Goal: Task Accomplishment & Management: Use online tool/utility

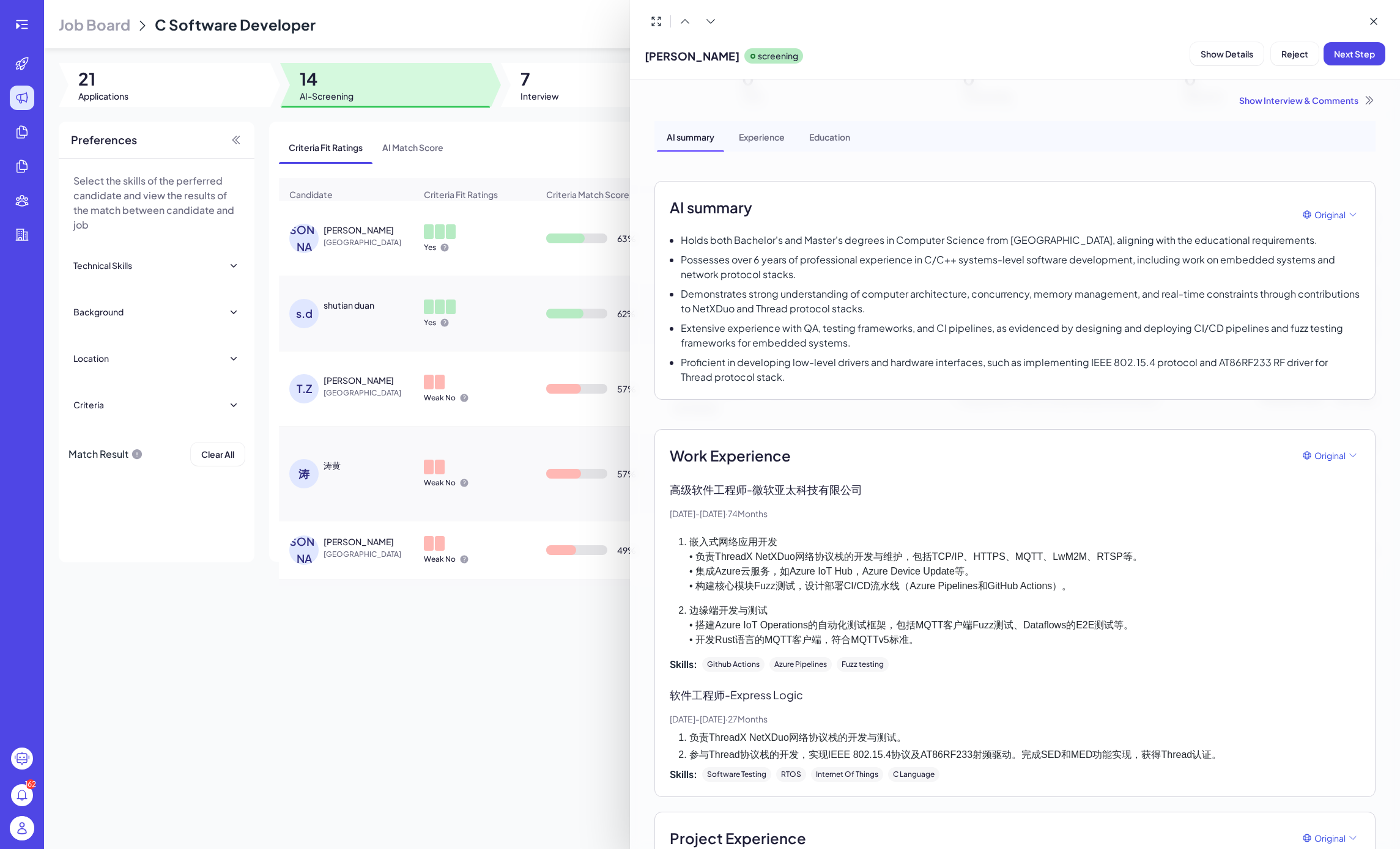
scroll to position [519, 0]
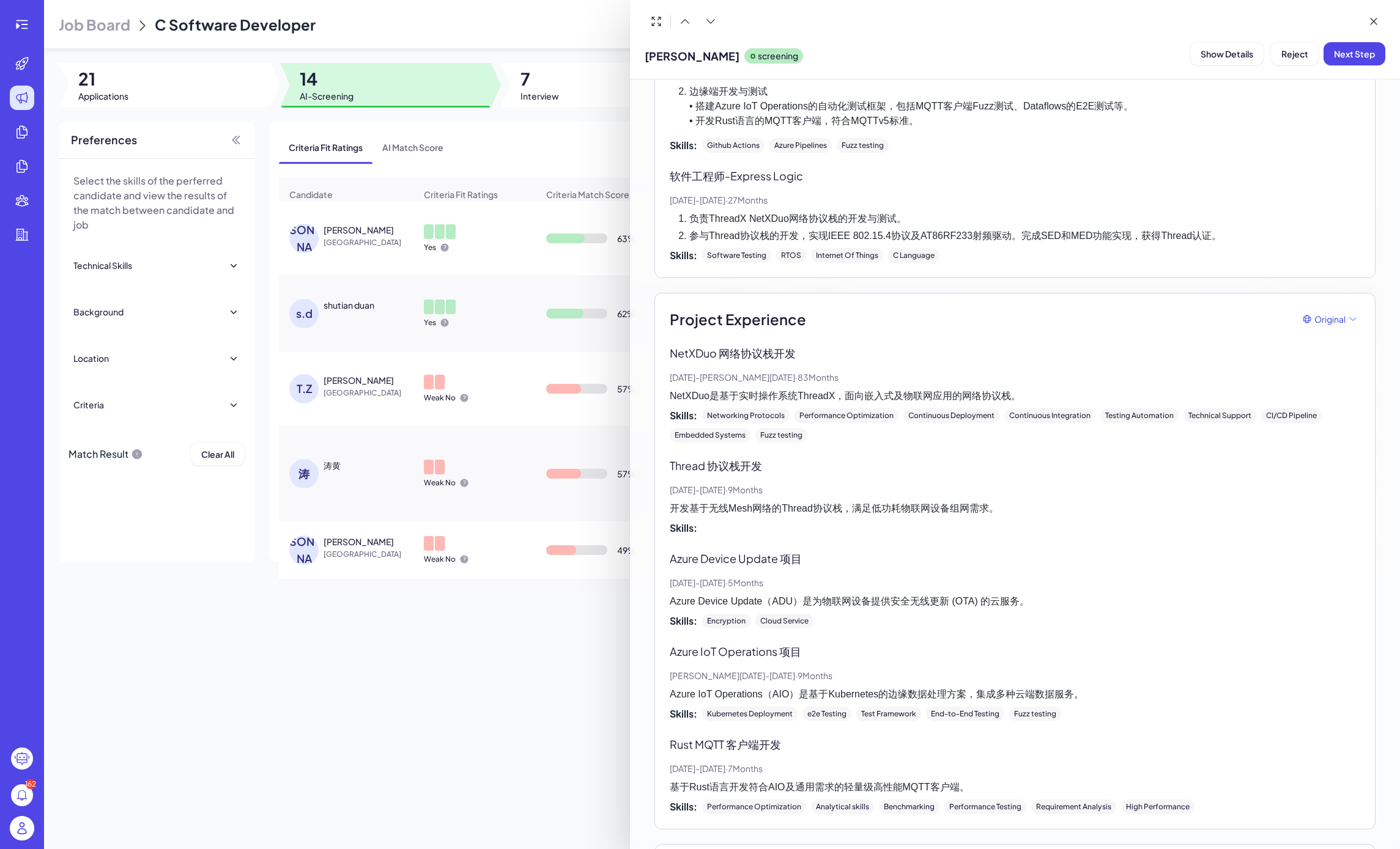
click at [321, 345] on div at bounding box center [700, 424] width 1400 height 849
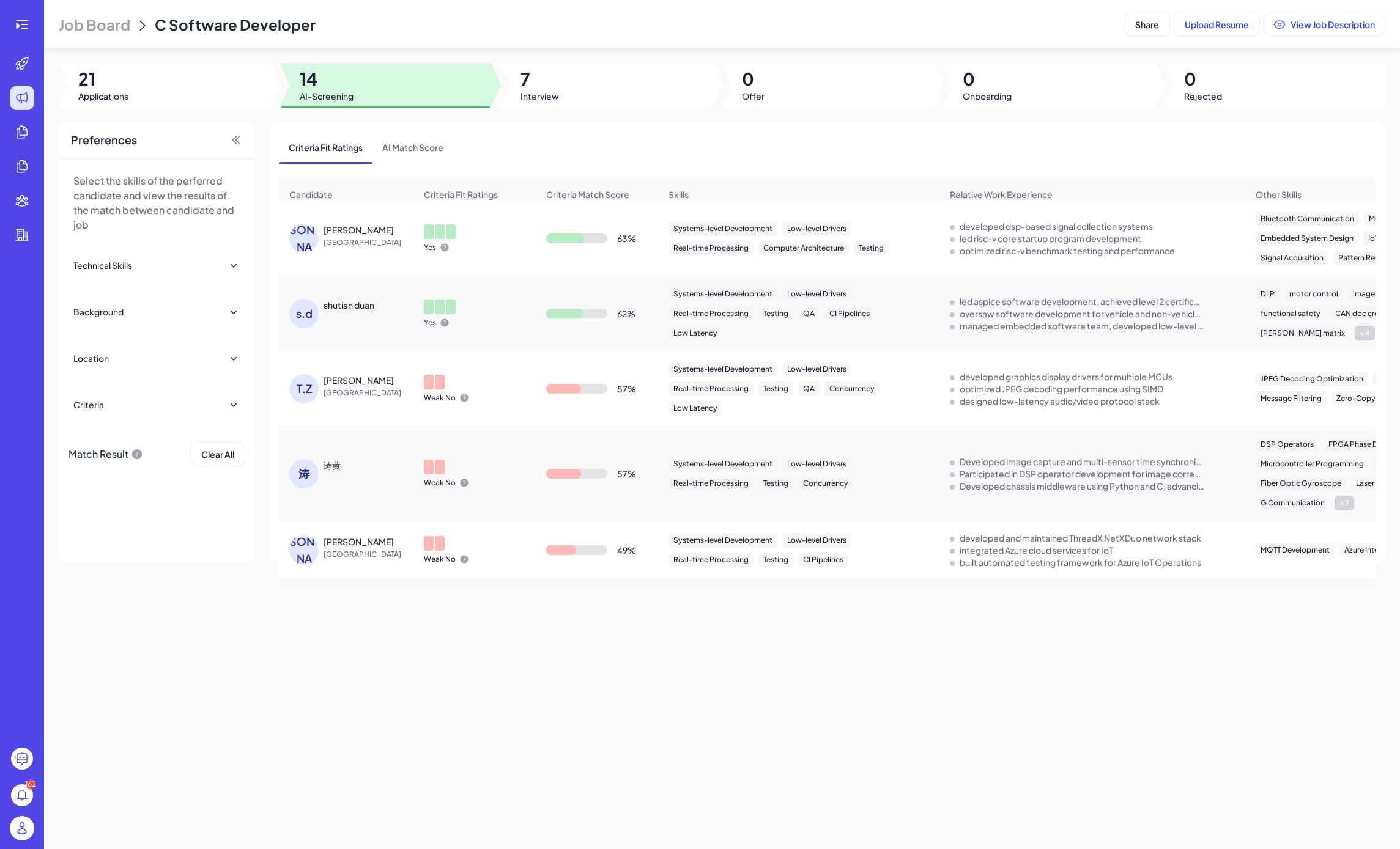
click at [305, 475] on div "涛" at bounding box center [304, 474] width 29 height 29
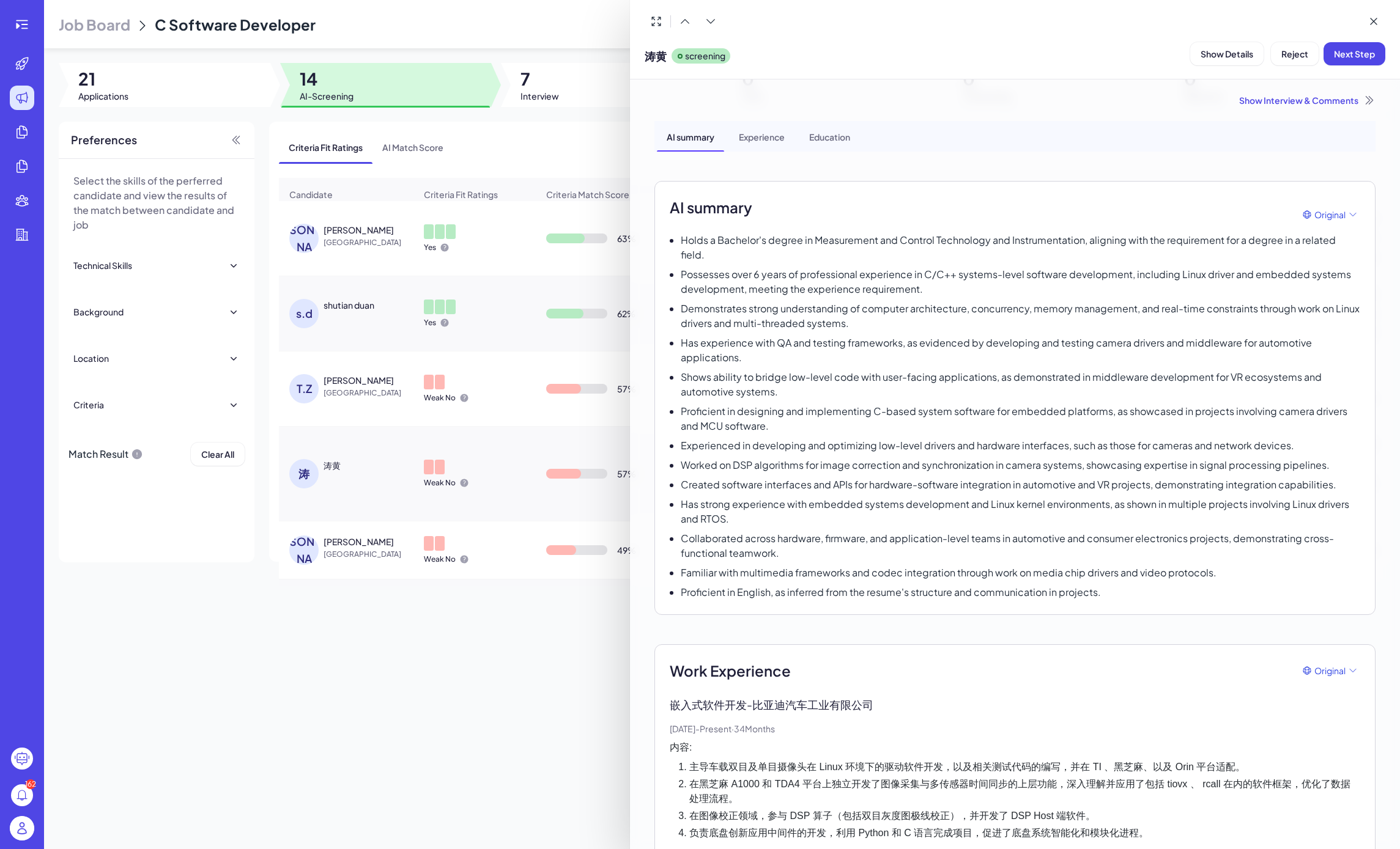
click at [300, 557] on div at bounding box center [700, 424] width 1400 height 849
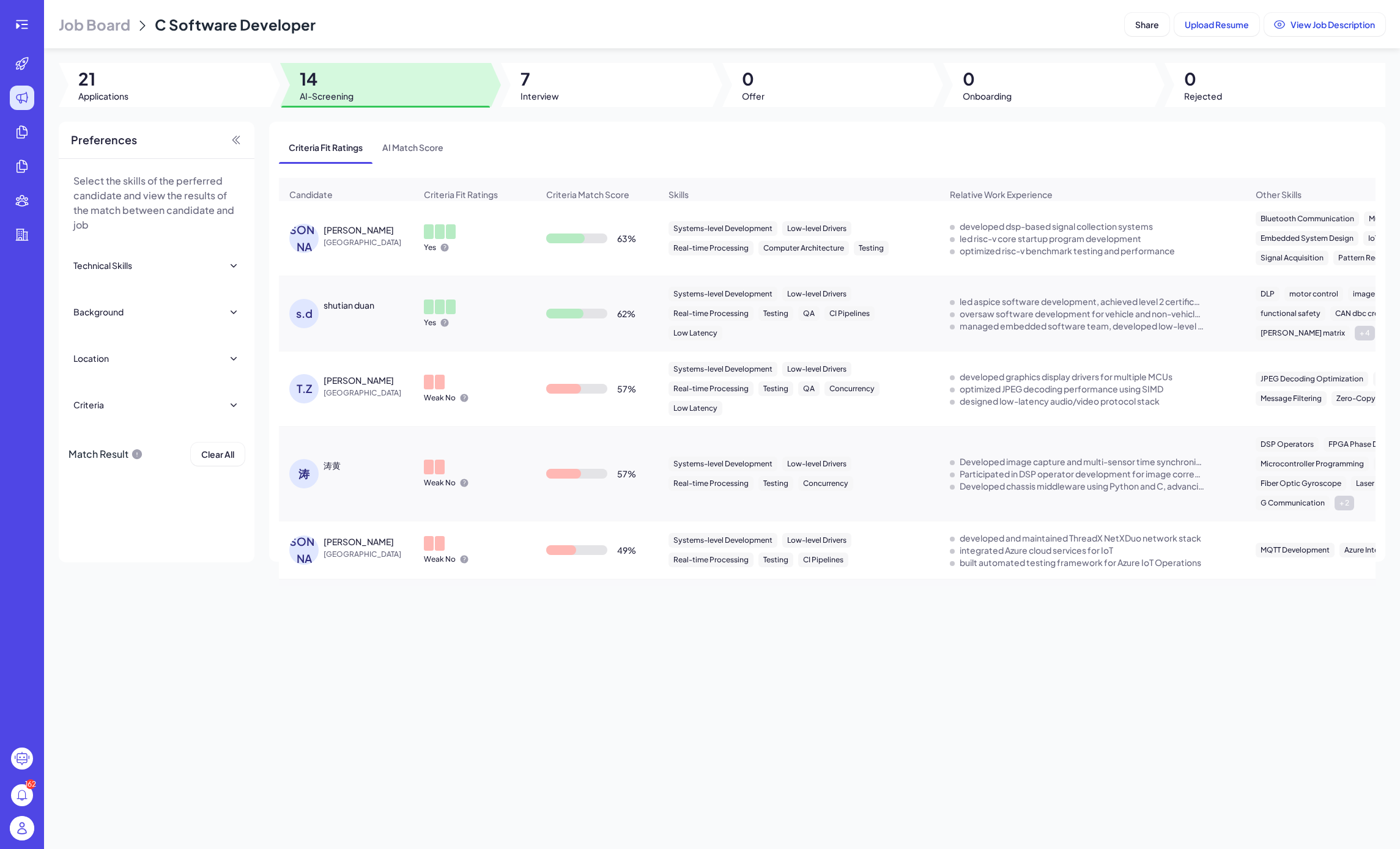
click at [301, 553] on div "[PERSON_NAME]" at bounding box center [304, 550] width 29 height 29
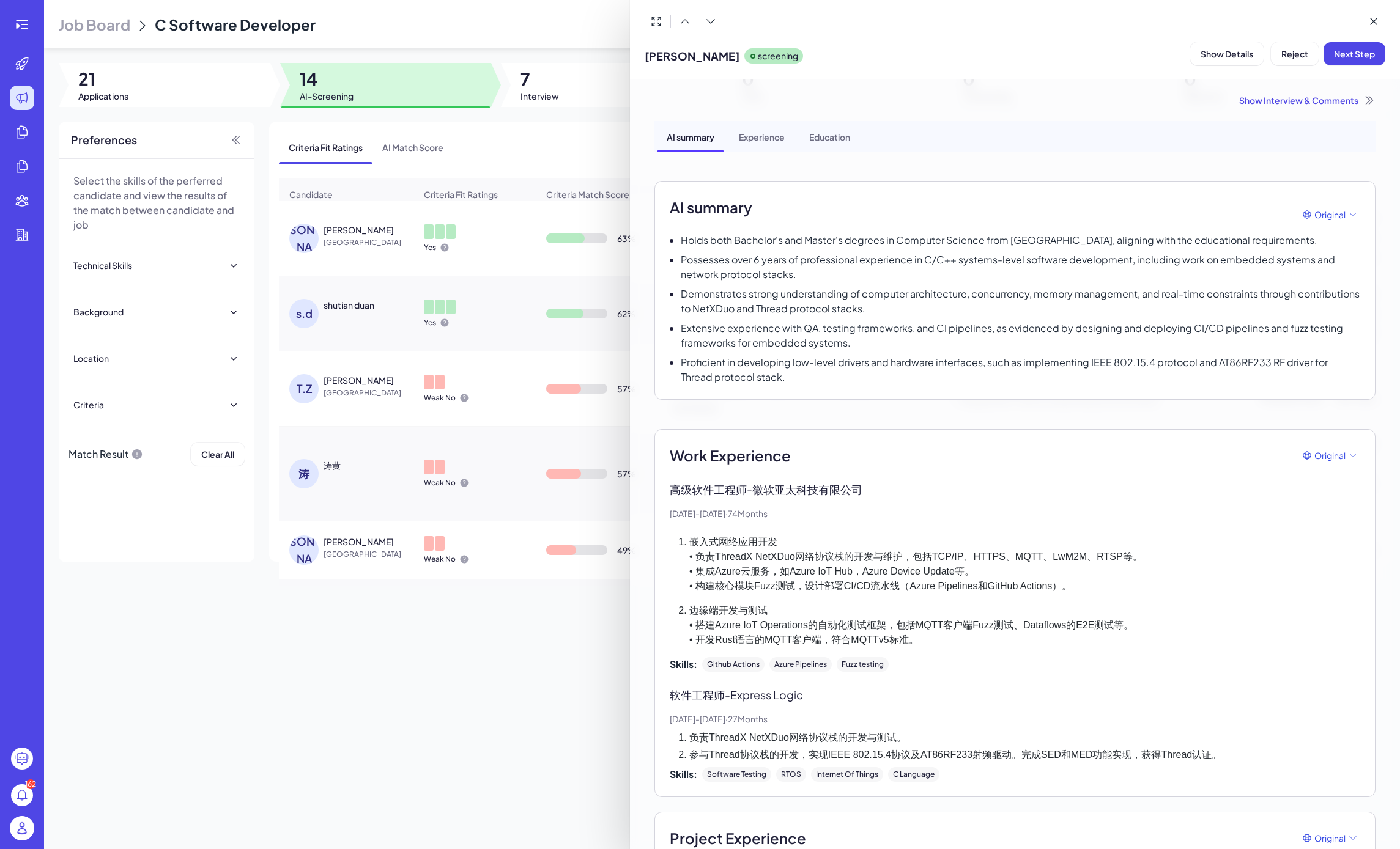
click at [346, 474] on div at bounding box center [700, 424] width 1400 height 849
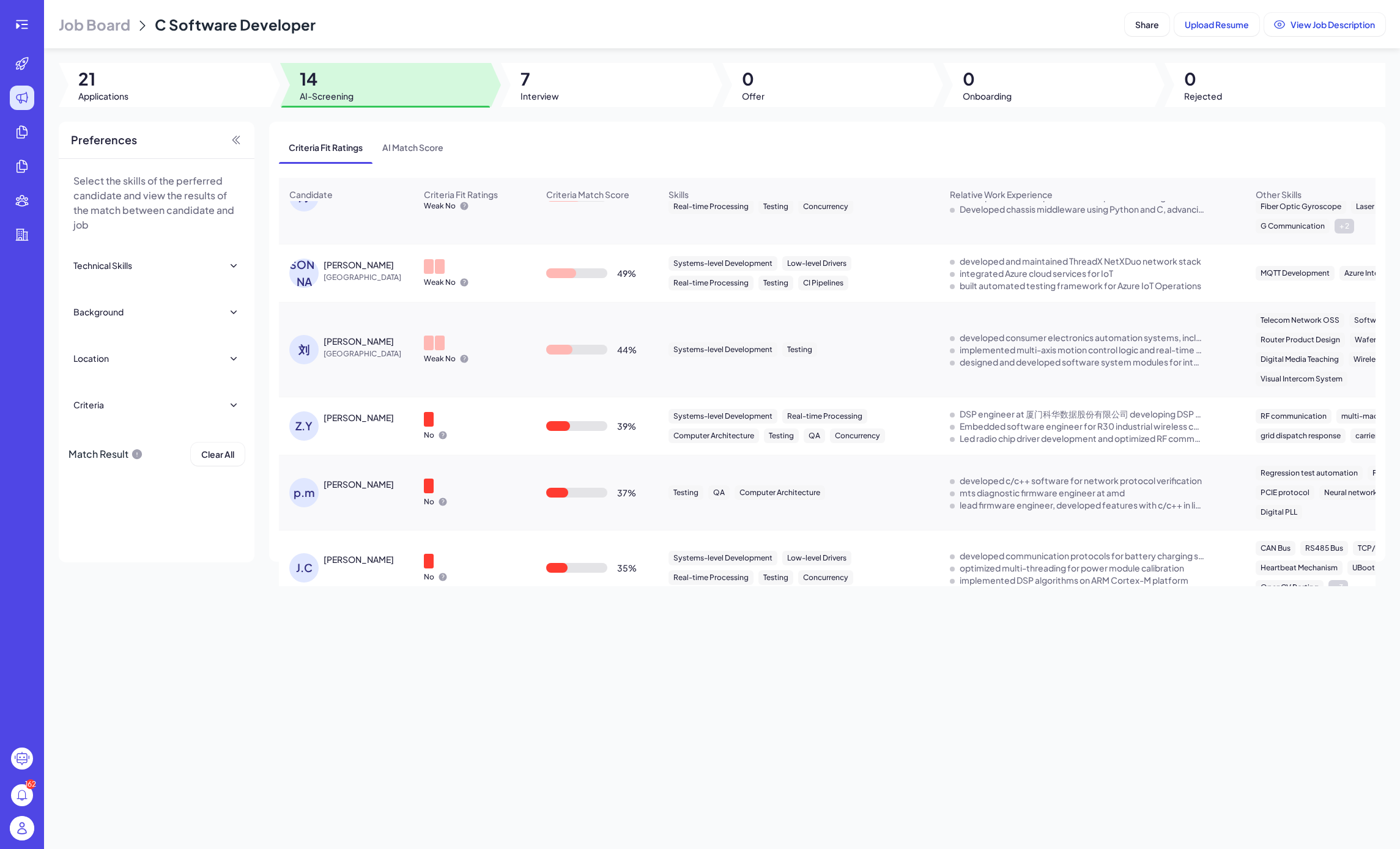
scroll to position [355, 0]
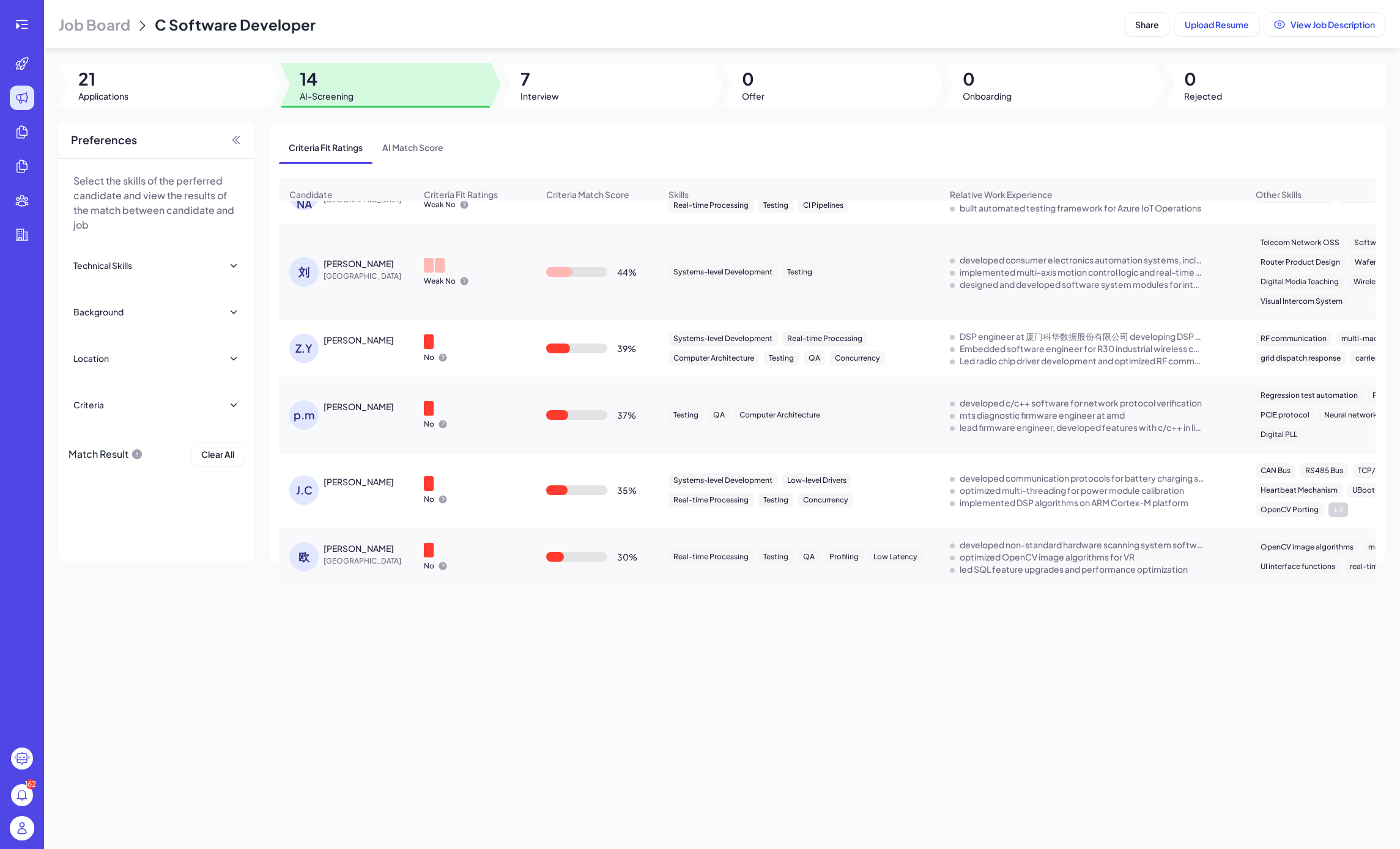
click at [315, 493] on div "J.C" at bounding box center [304, 490] width 29 height 29
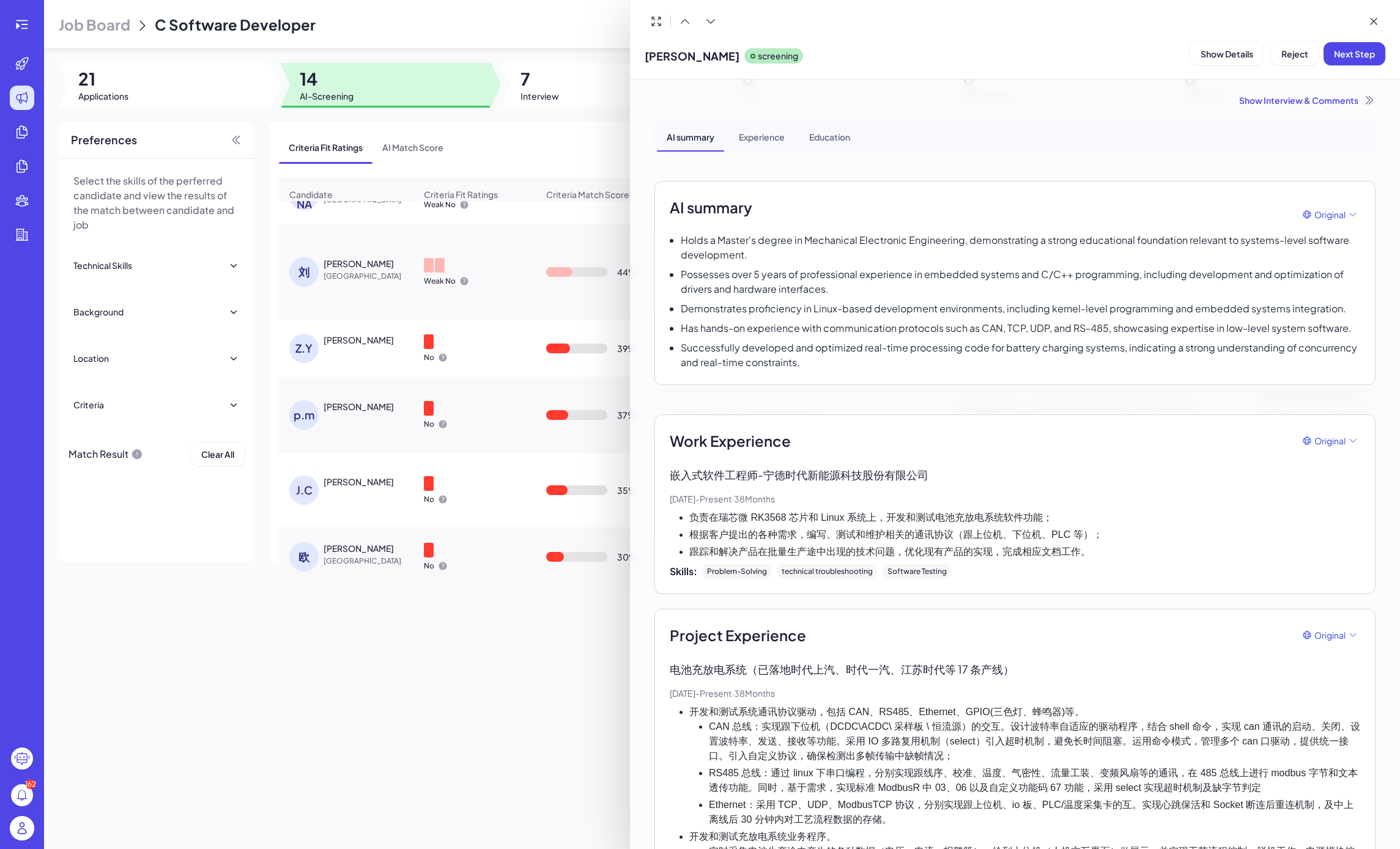
click at [316, 410] on div at bounding box center [700, 424] width 1400 height 849
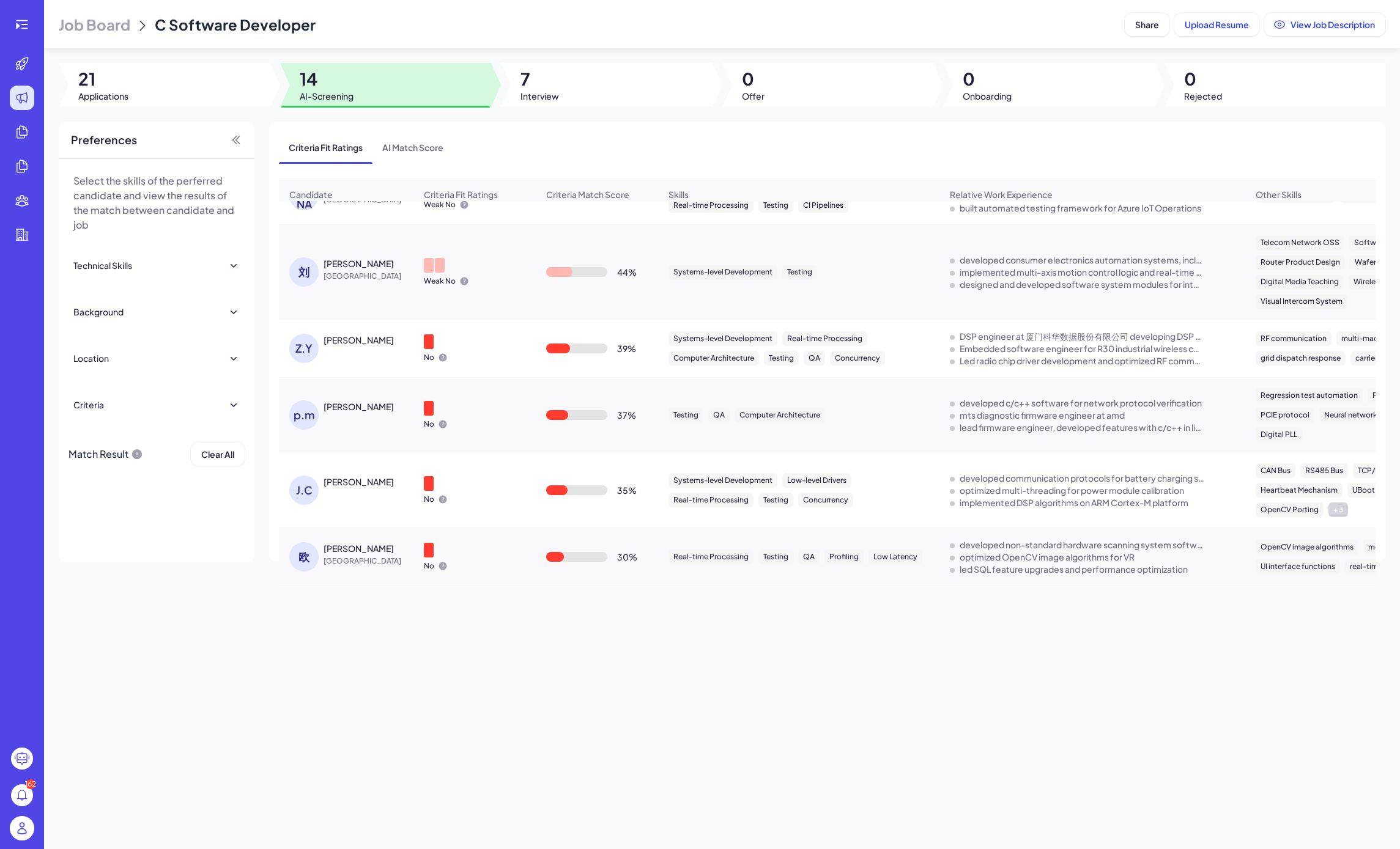
click at [307, 410] on div "p.m" at bounding box center [304, 415] width 29 height 29
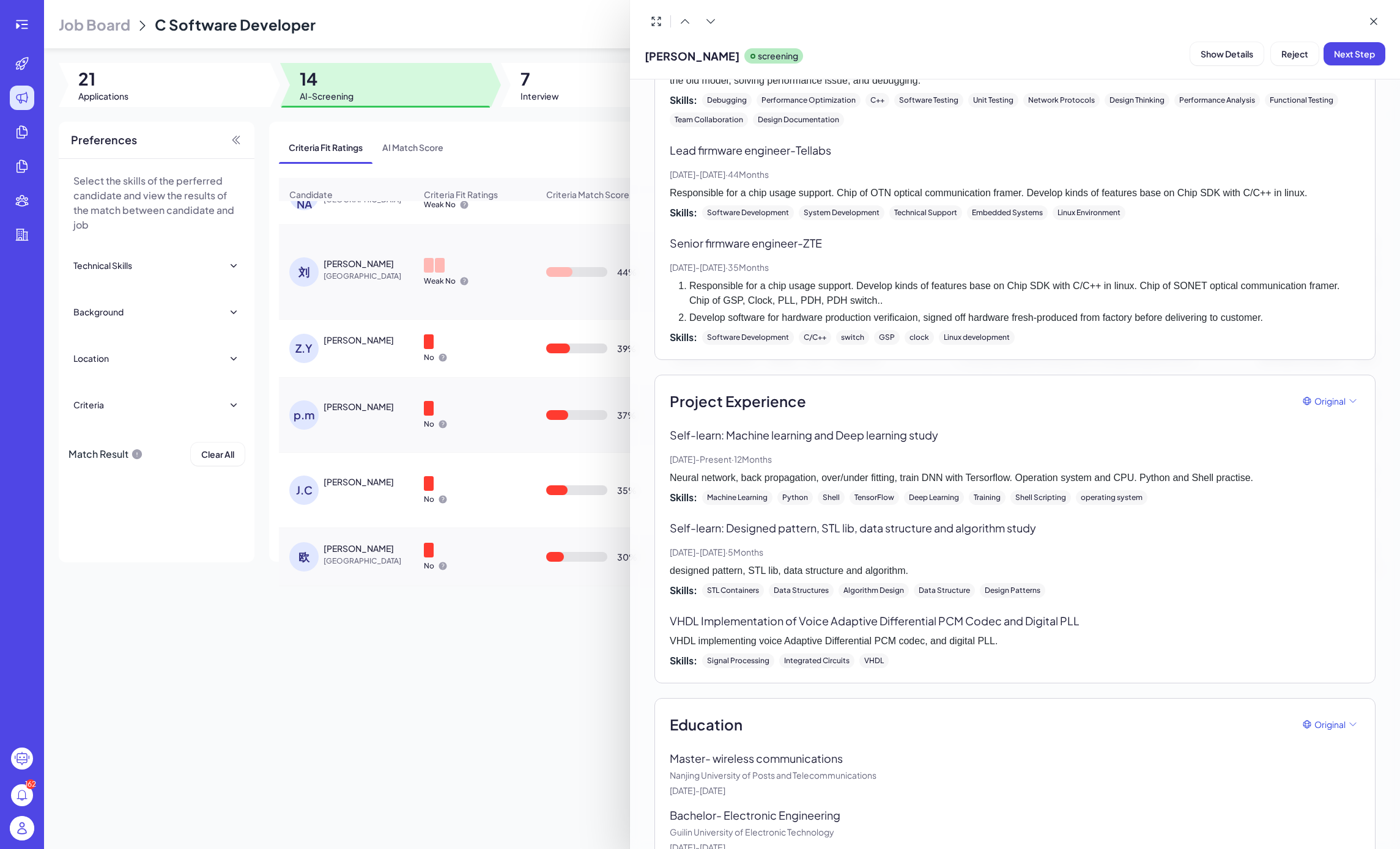
scroll to position [842, 0]
click at [322, 365] on div at bounding box center [700, 424] width 1400 height 849
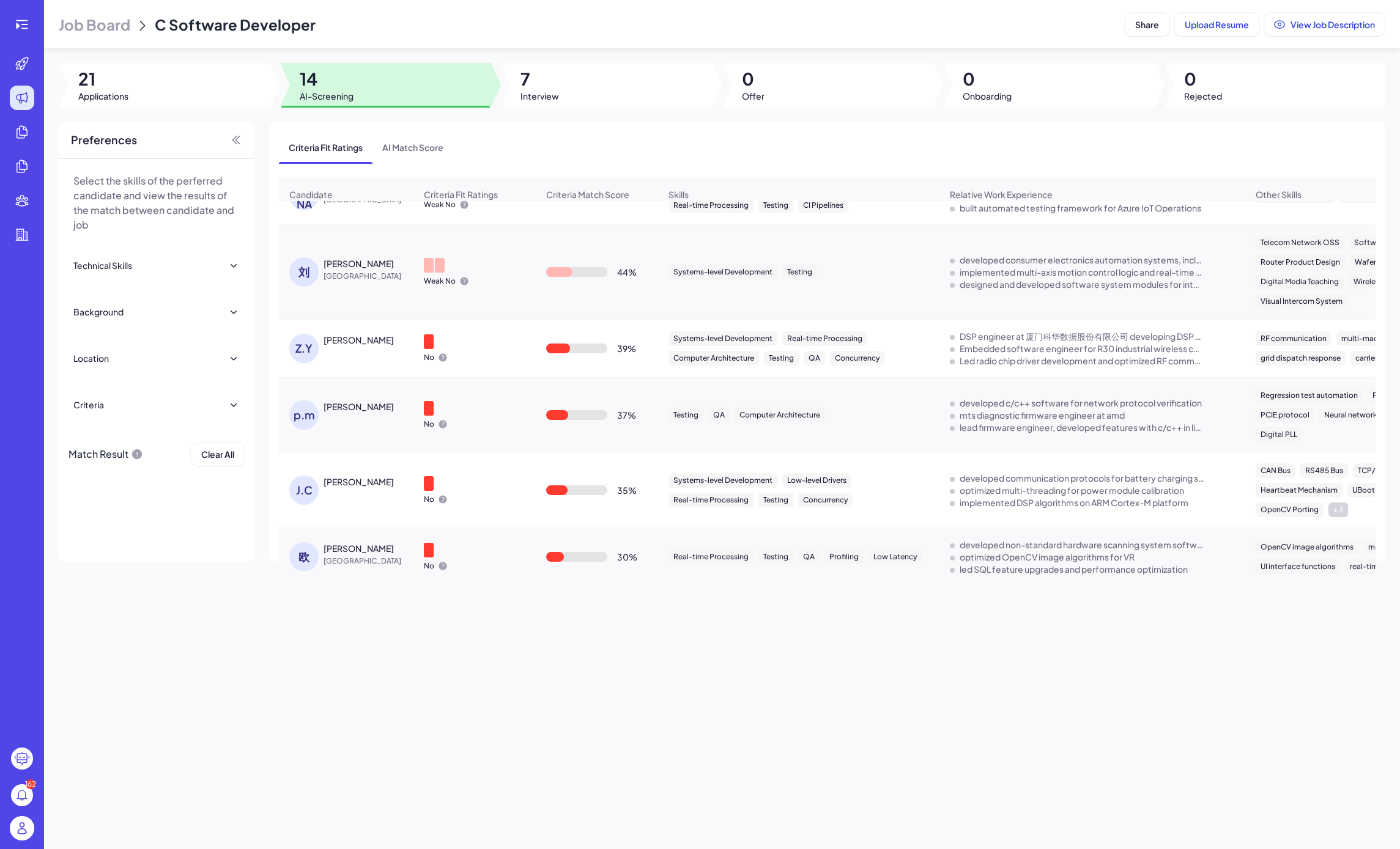
click at [322, 361] on div "Z.Y" at bounding box center [307, 349] width 34 height 29
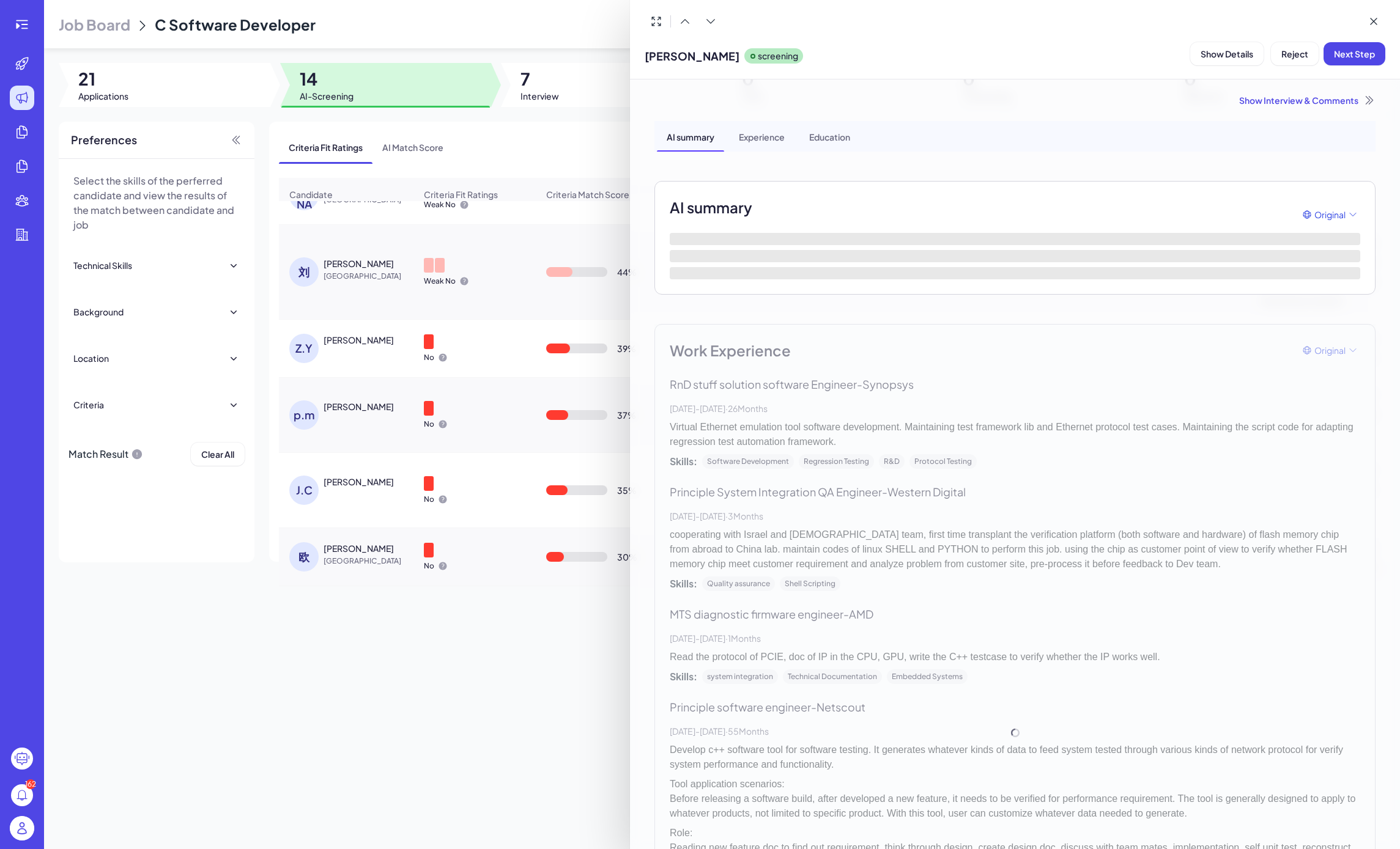
click at [521, 352] on div at bounding box center [700, 424] width 1400 height 849
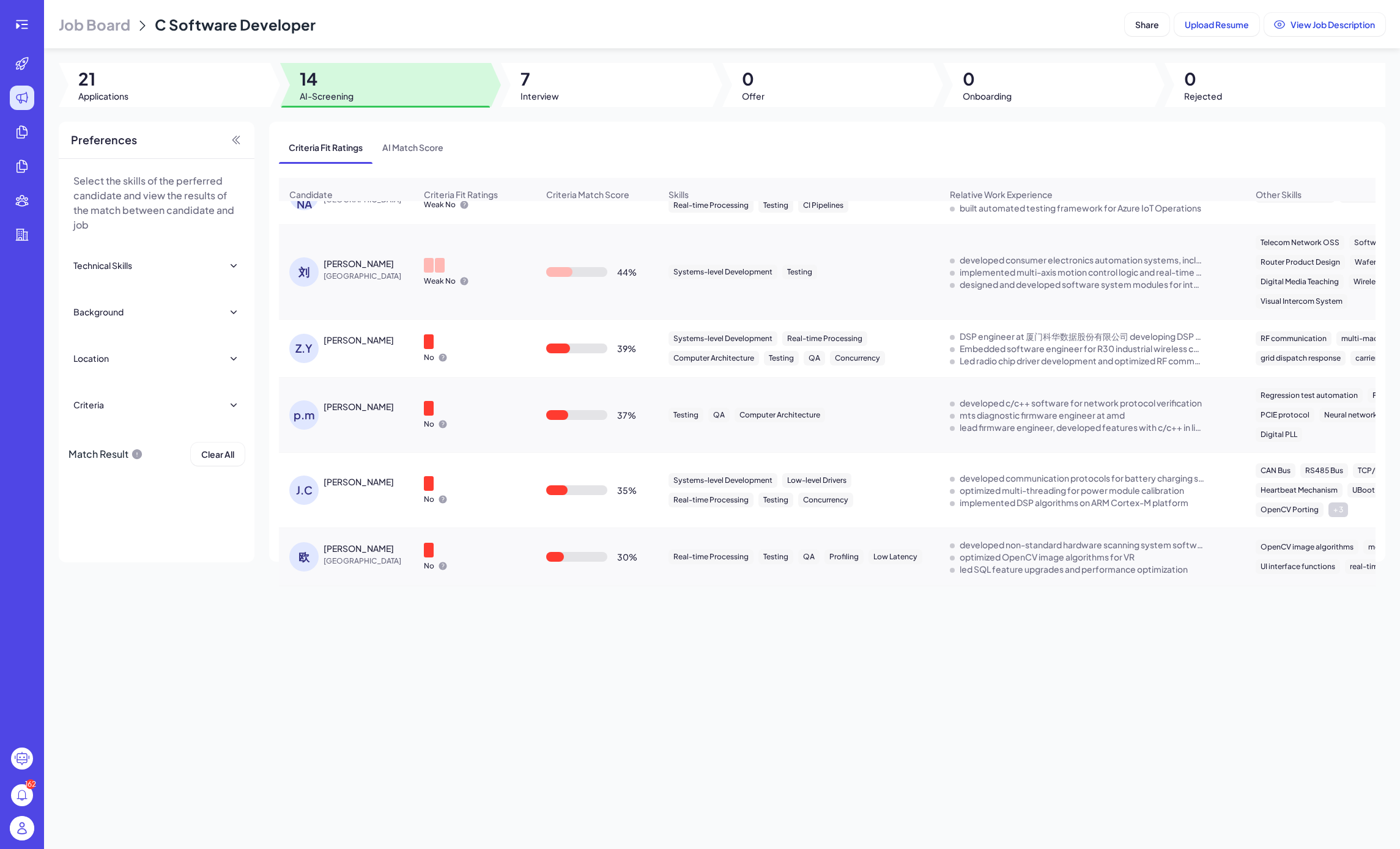
click at [305, 353] on div "Z.Y" at bounding box center [304, 349] width 29 height 29
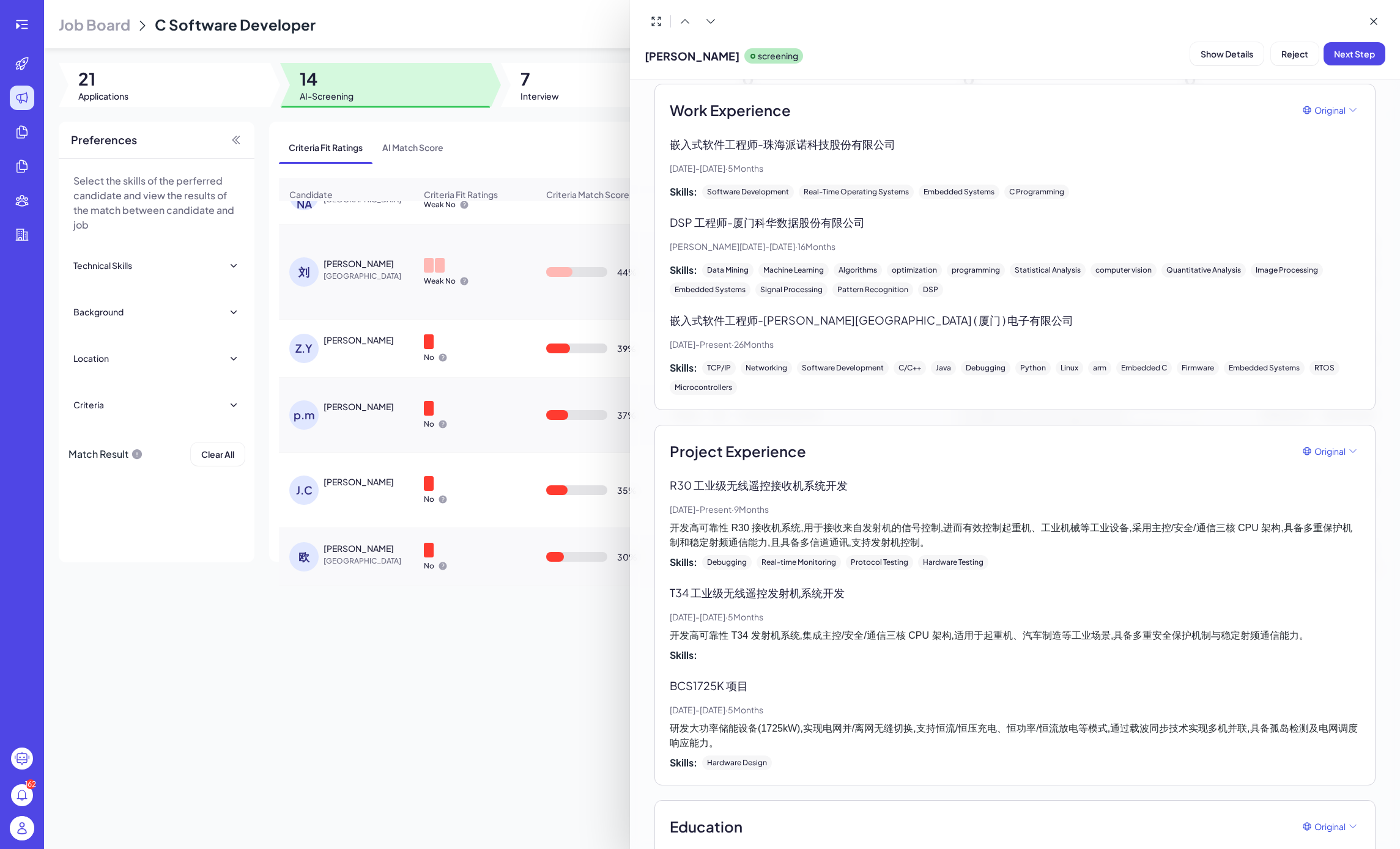
scroll to position [314, 0]
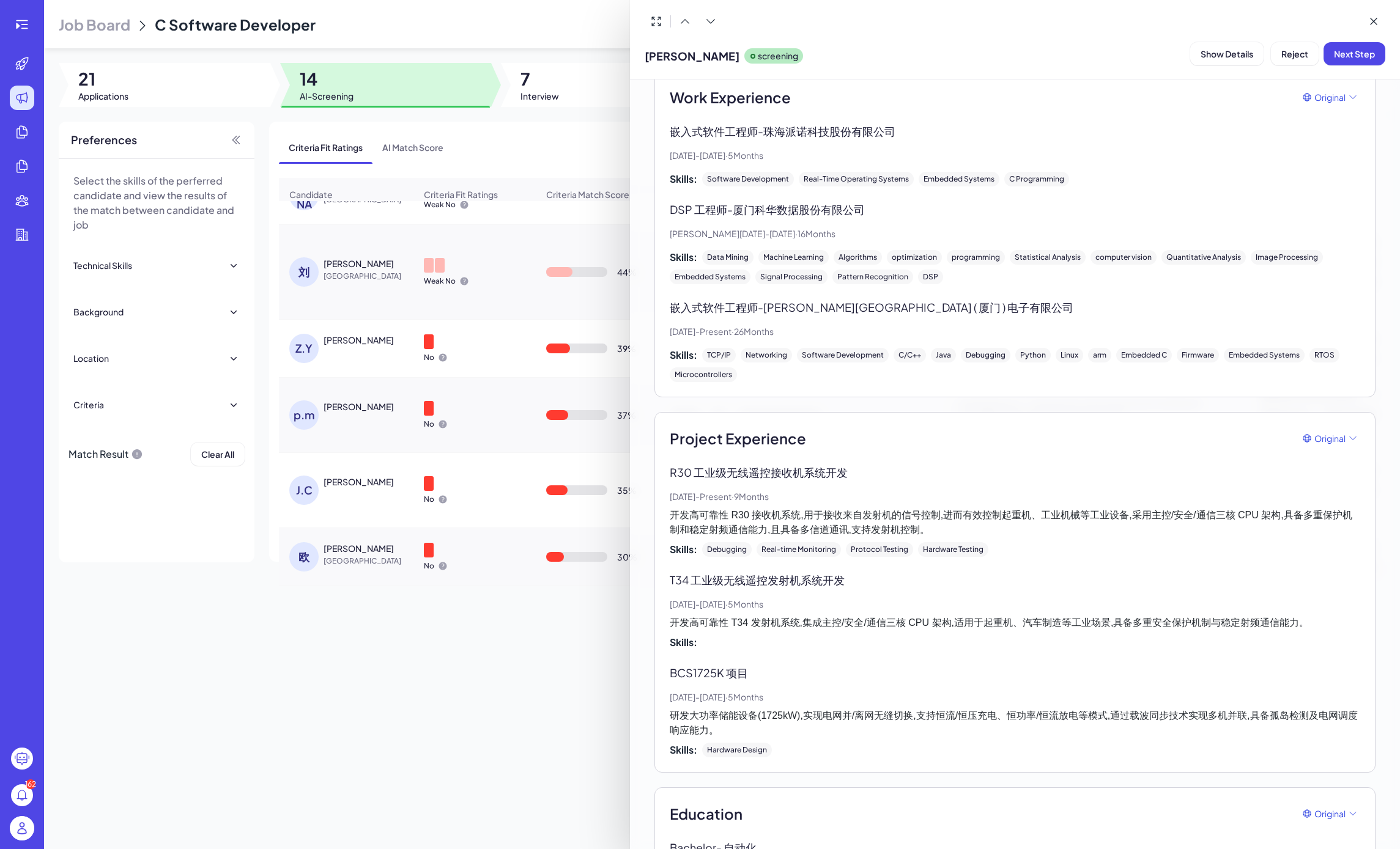
click at [385, 395] on div at bounding box center [700, 424] width 1400 height 849
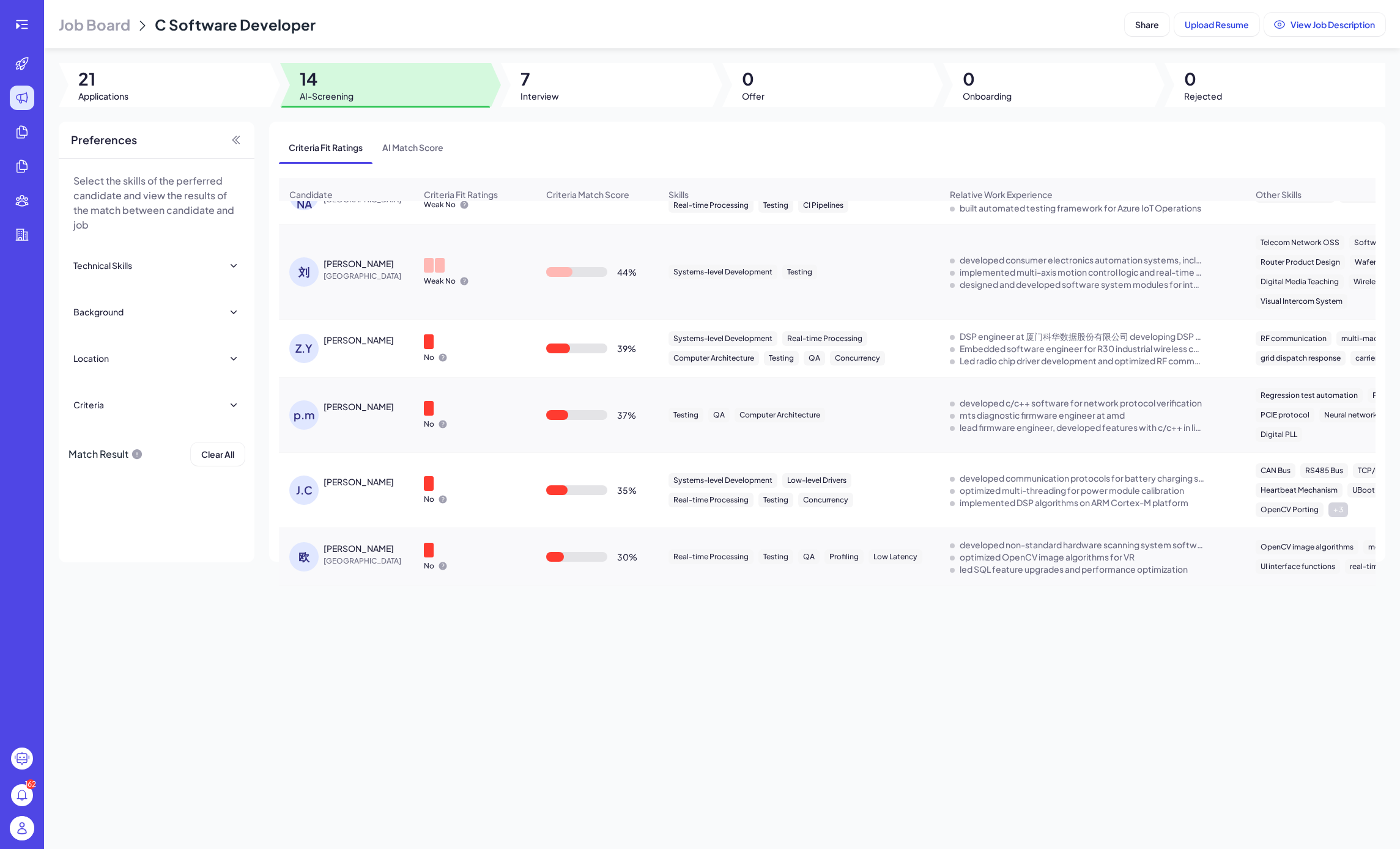
click at [311, 283] on div "刘" at bounding box center [304, 272] width 29 height 29
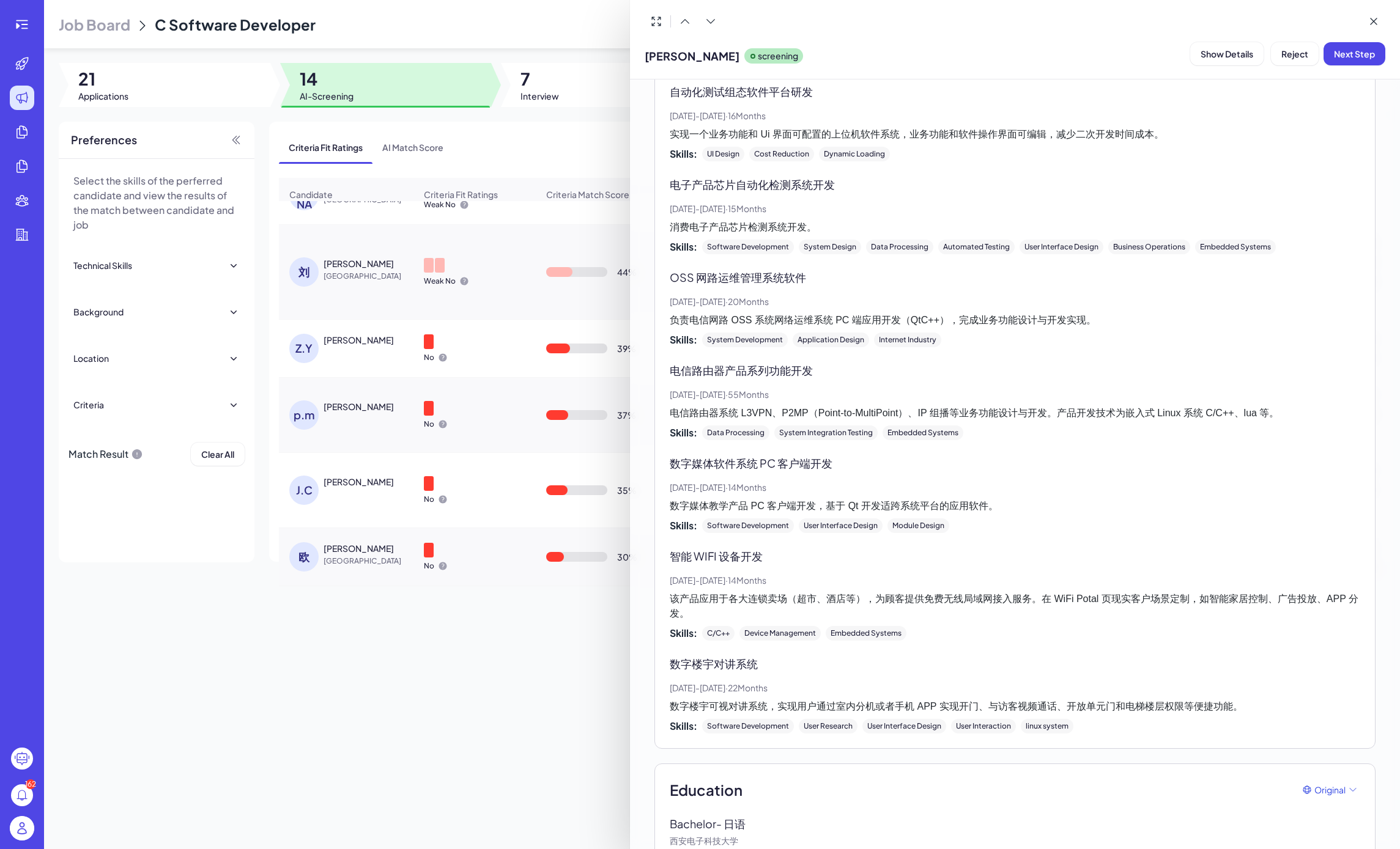
scroll to position [1057, 0]
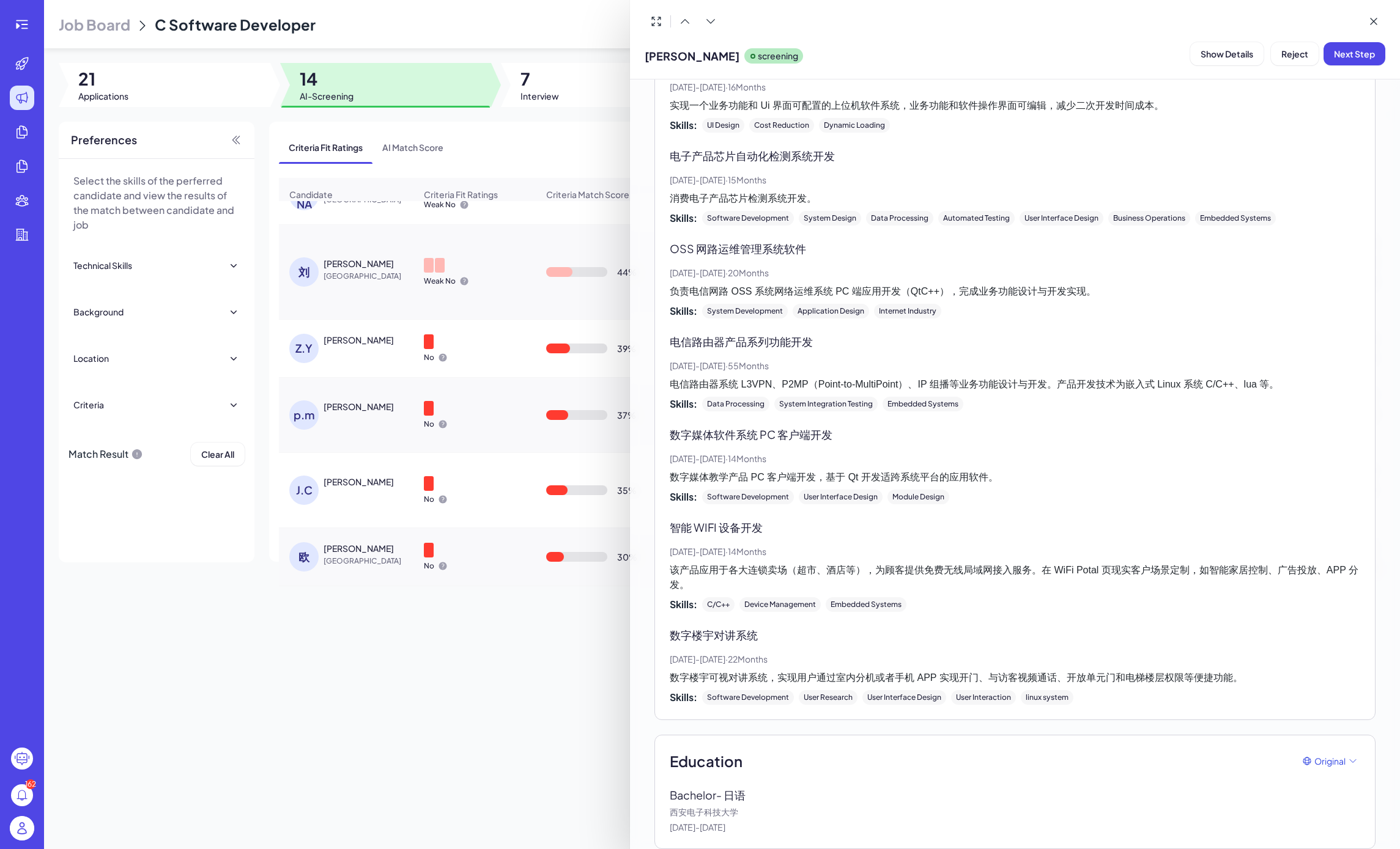
click at [287, 252] on div at bounding box center [700, 424] width 1400 height 849
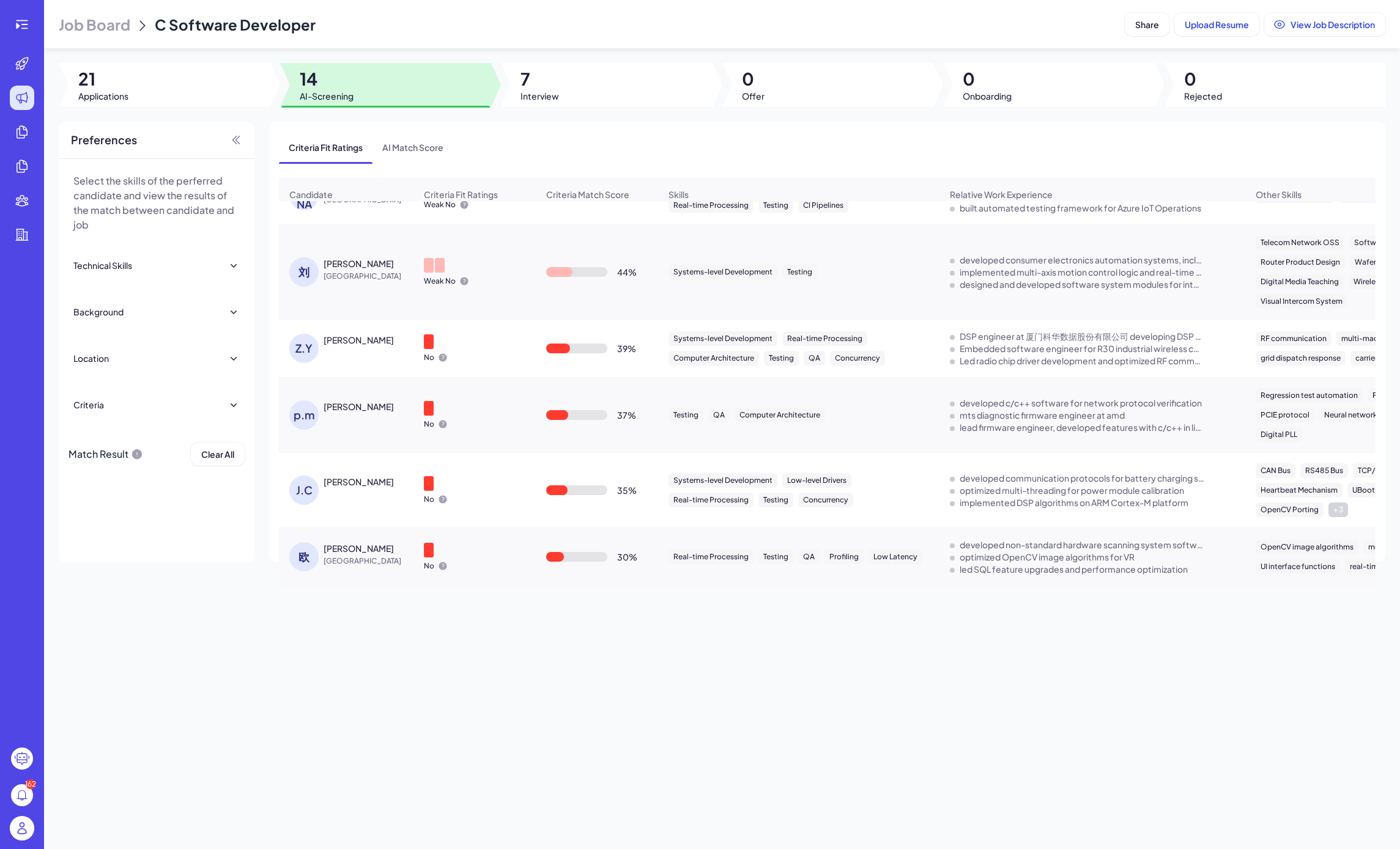
click at [299, 263] on div "刘" at bounding box center [304, 272] width 29 height 29
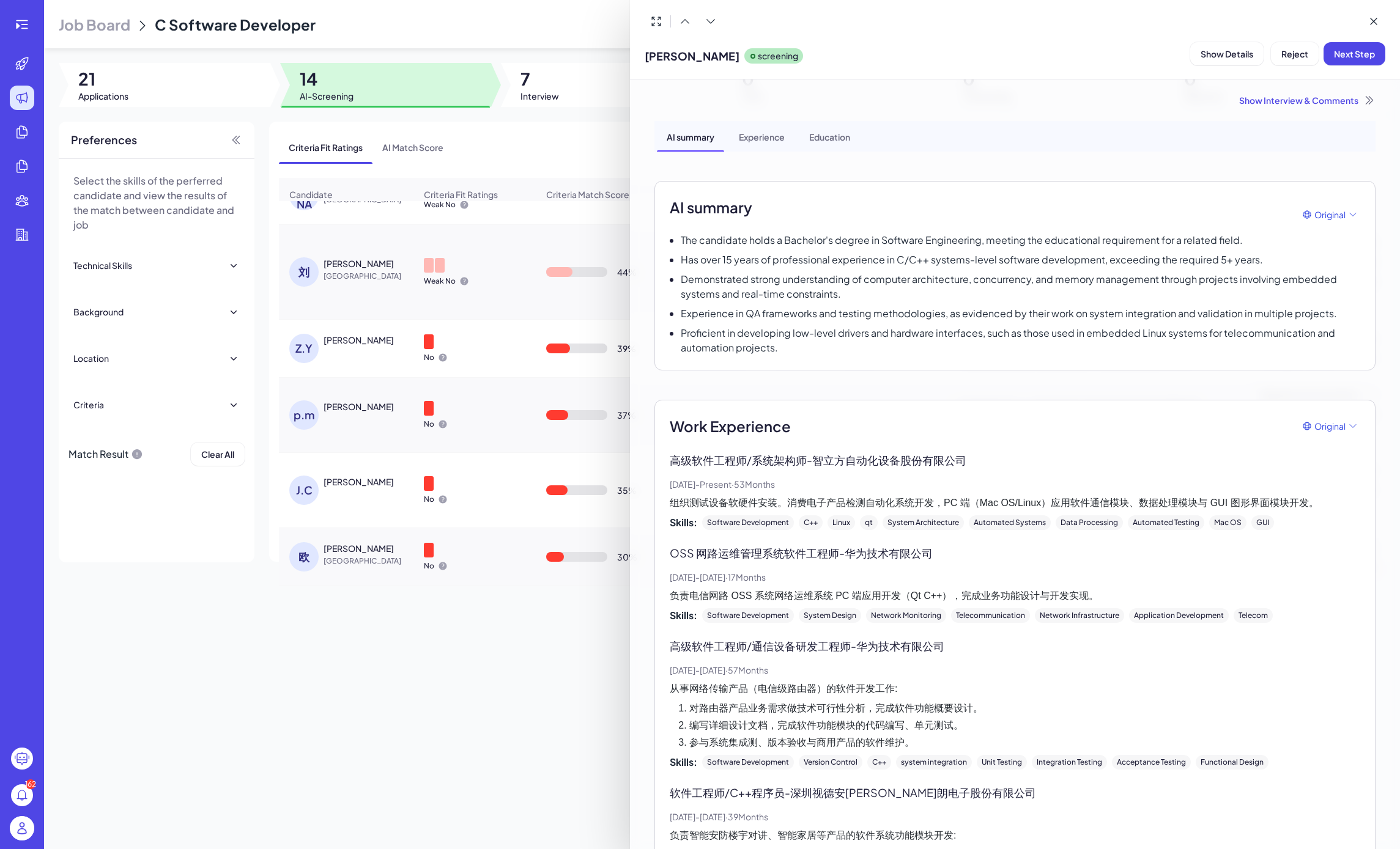
click at [331, 282] on div at bounding box center [700, 424] width 1400 height 849
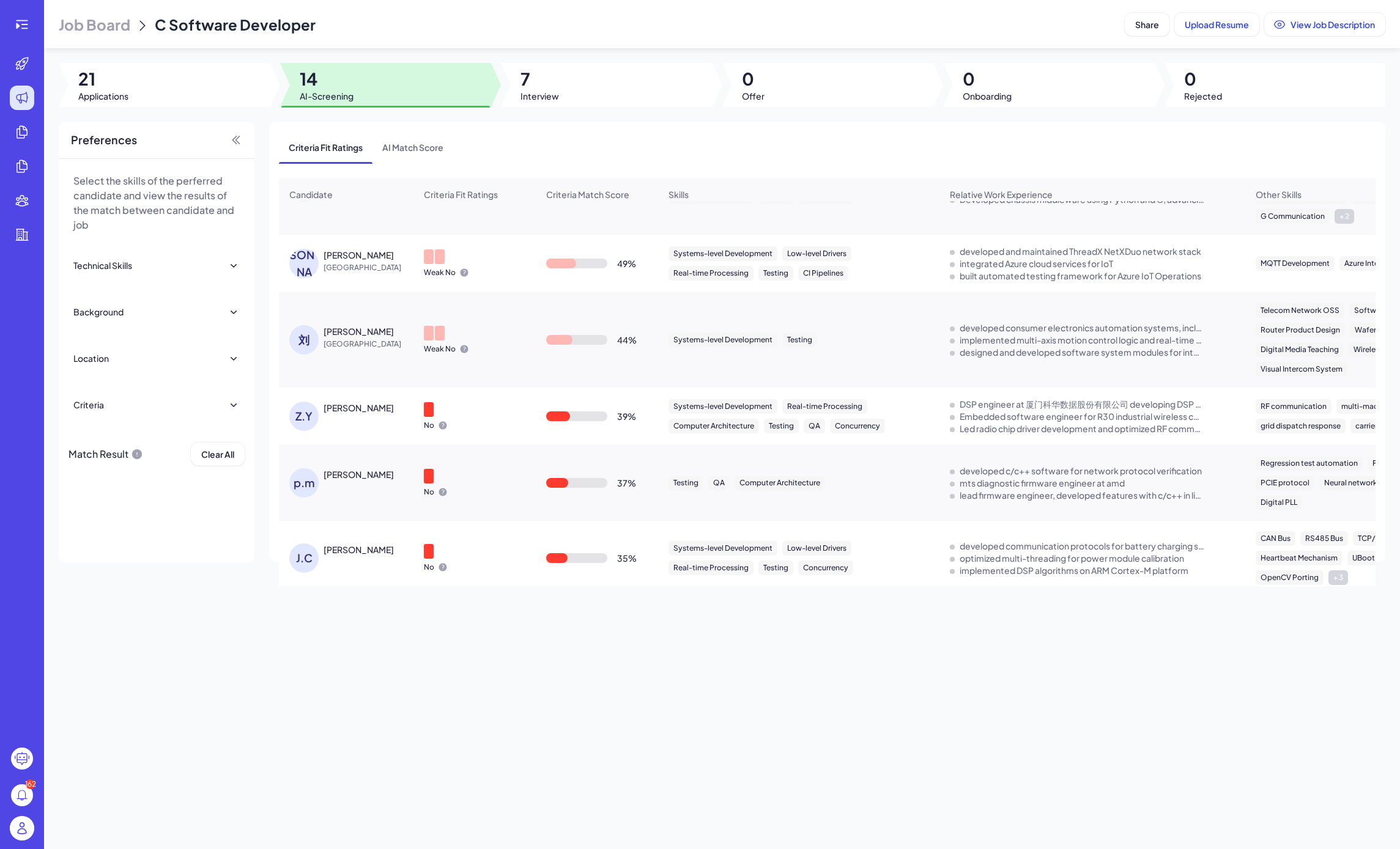
scroll to position [283, 0]
click at [319, 273] on div "[PERSON_NAME]" at bounding box center [307, 266] width 34 height 29
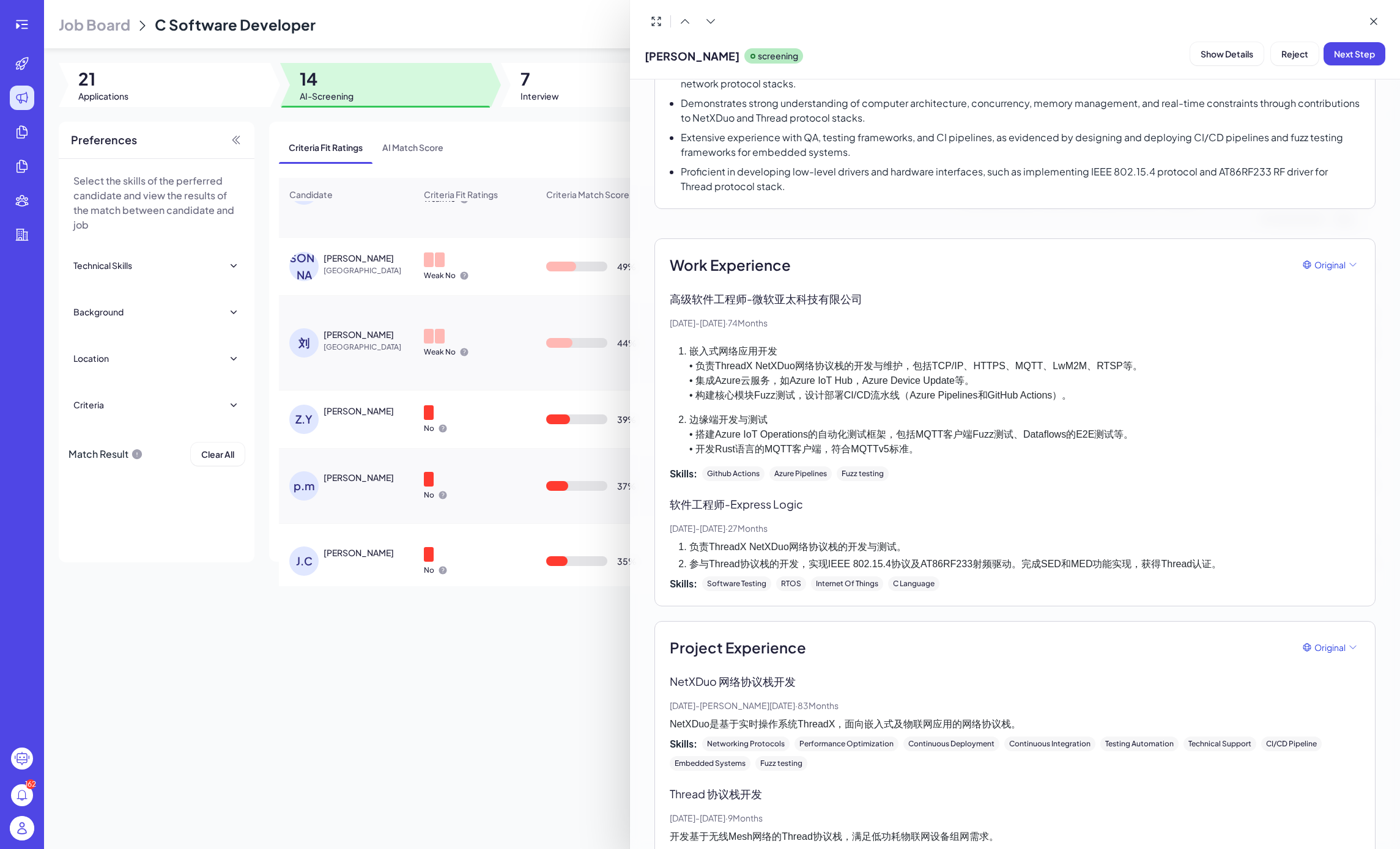
scroll to position [0, 0]
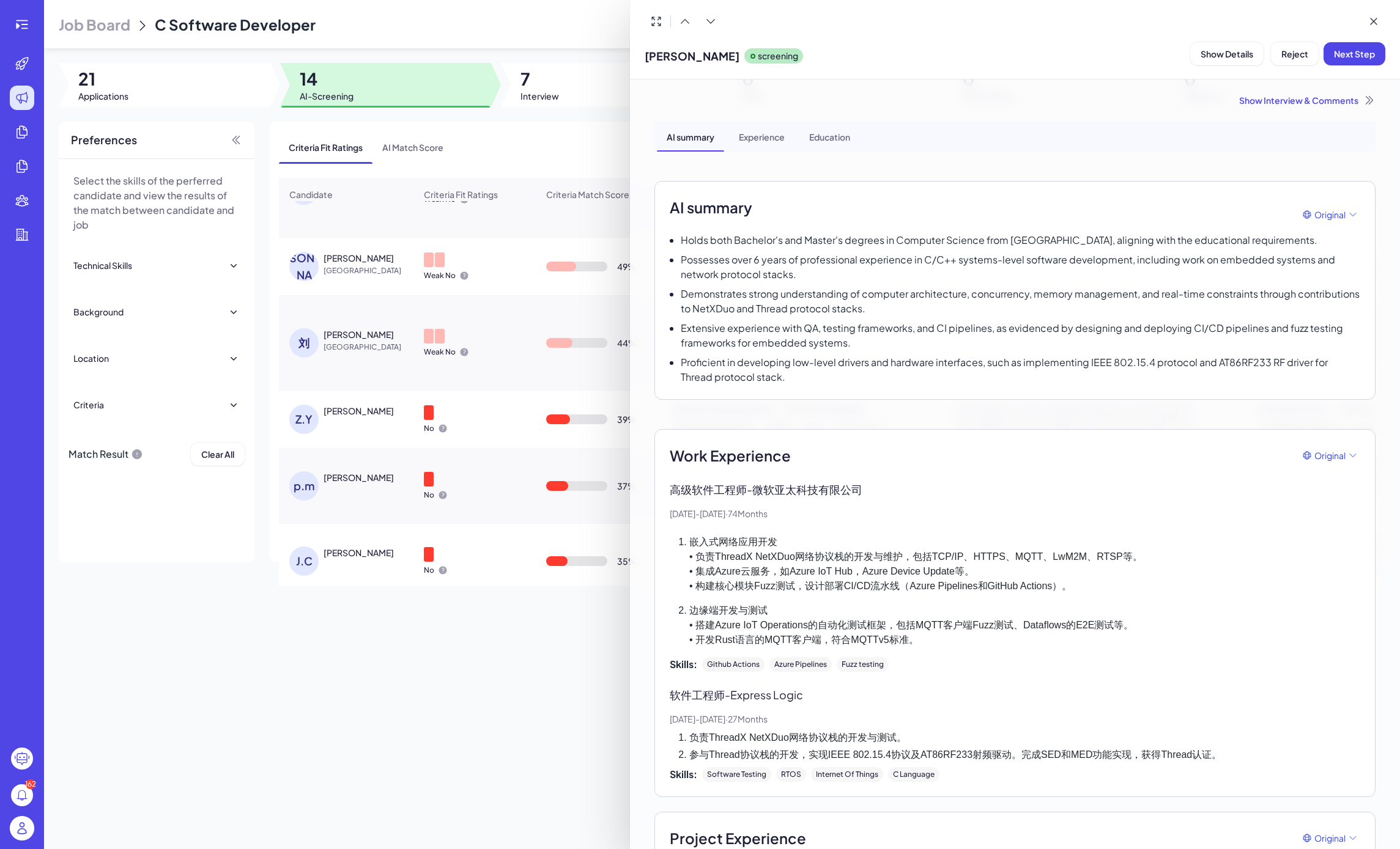
click at [758, 147] on div "Experience" at bounding box center [762, 136] width 65 height 31
click at [833, 126] on div "Education" at bounding box center [830, 136] width 61 height 31
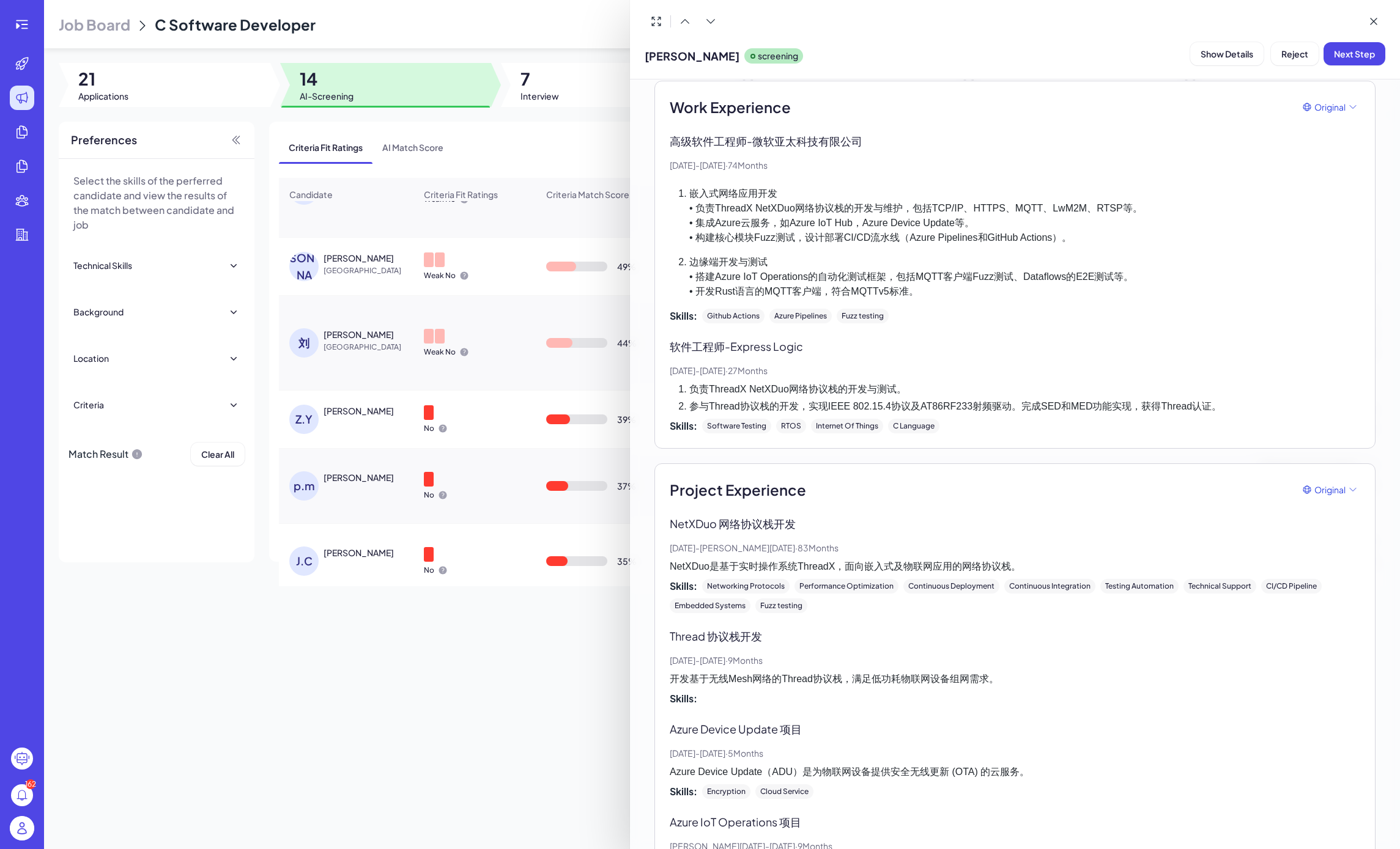
scroll to position [347, 0]
